Goal: Register for event/course

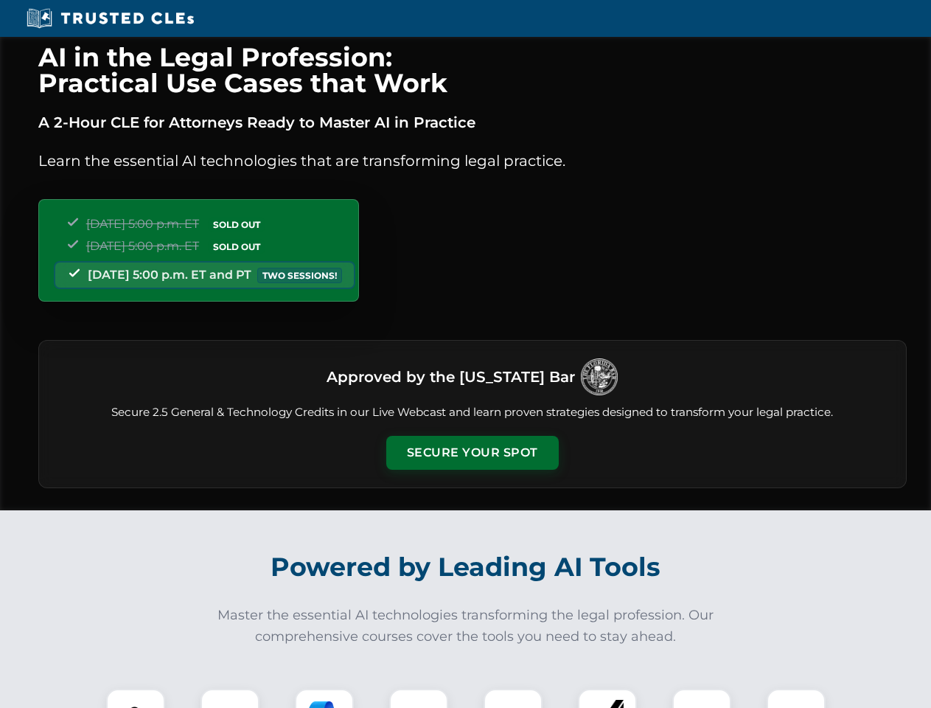
click at [472, 453] on button "Secure Your Spot" at bounding box center [472, 453] width 172 height 34
click at [136, 698] on img at bounding box center [135, 717] width 43 height 43
click at [230, 698] on div at bounding box center [229, 717] width 59 height 59
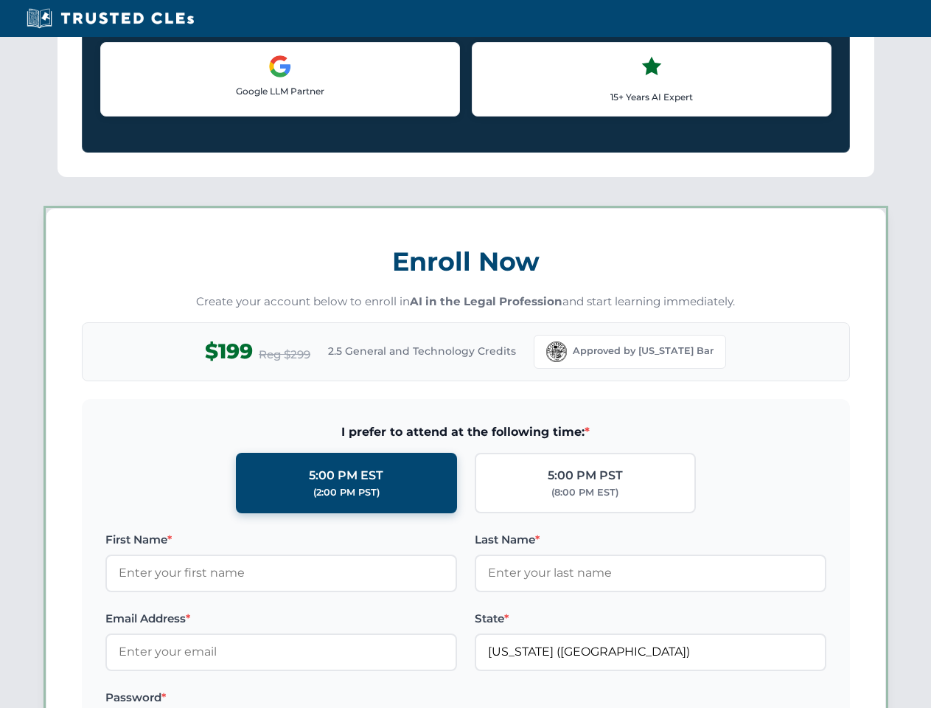
click at [419, 698] on label "Password *" at bounding box center [281, 697] width 352 height 18
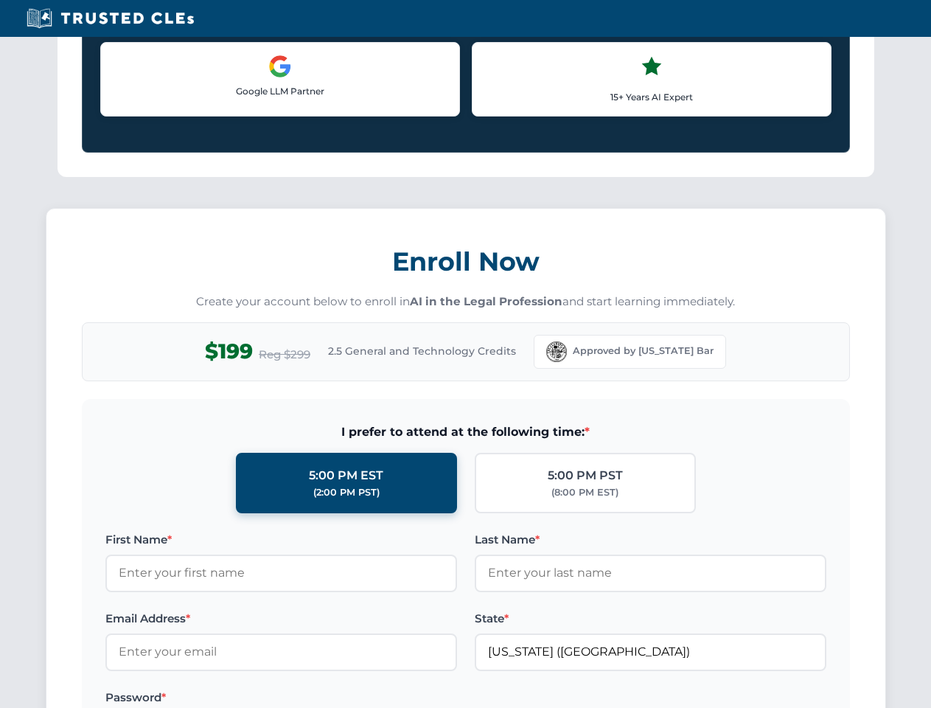
scroll to position [1447, 0]
